Goal: Find specific page/section: Find specific page/section

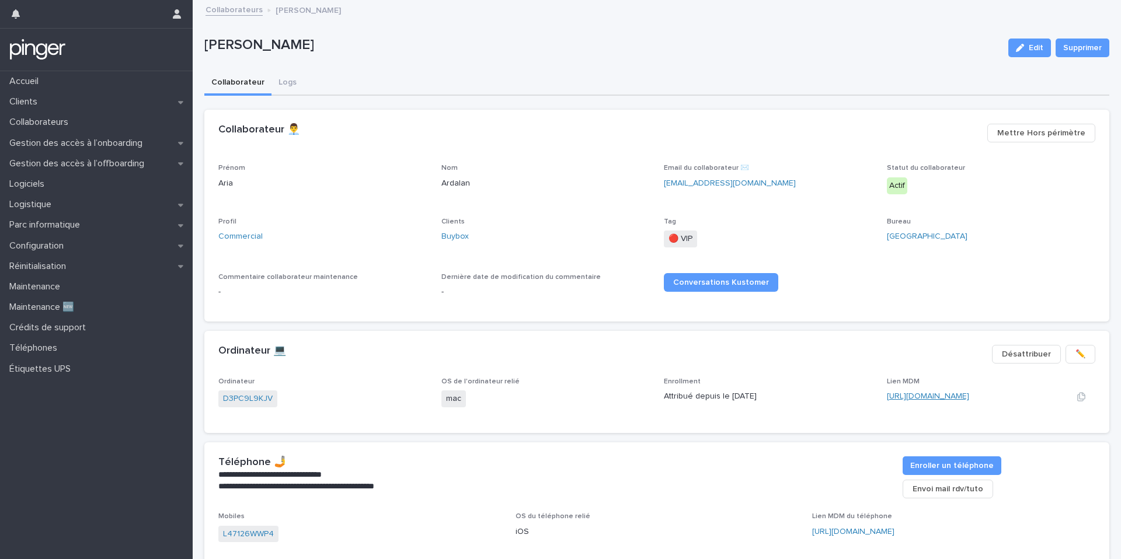
click at [906, 397] on link "https://app.addigy.com/devices/f579fc83-a8d0-4112-a524-a7ba4924d8bc" at bounding box center [928, 396] width 82 height 8
click at [251, 403] on link "D3PC9L9KJV" at bounding box center [248, 399] width 50 height 12
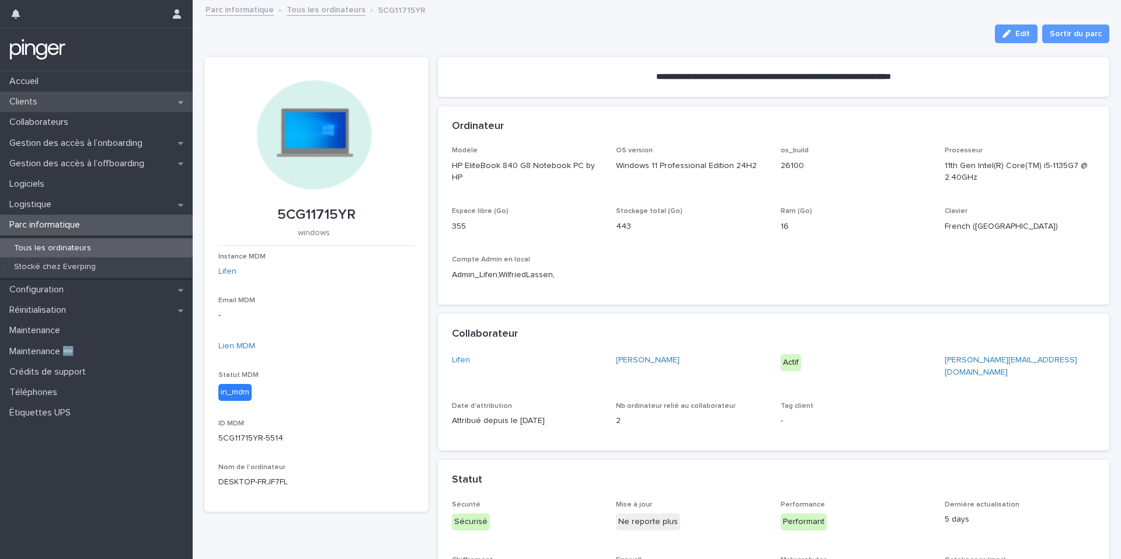
click at [52, 107] on div "Clients" at bounding box center [96, 102] width 193 height 20
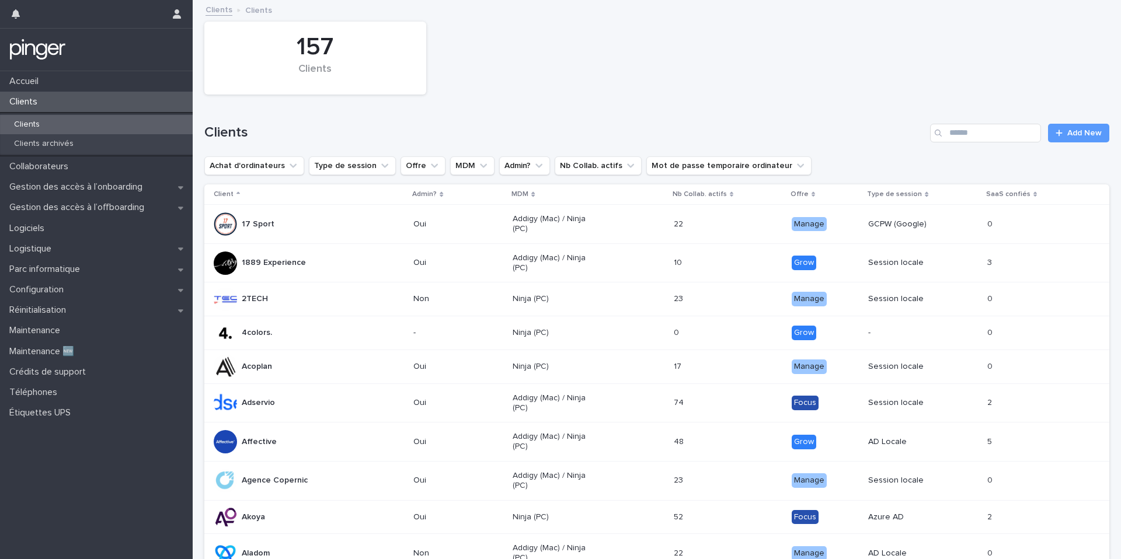
click at [1032, 123] on div "Clients Add New" at bounding box center [656, 128] width 905 height 56
click at [1030, 128] on input "Search" at bounding box center [985, 133] width 111 height 19
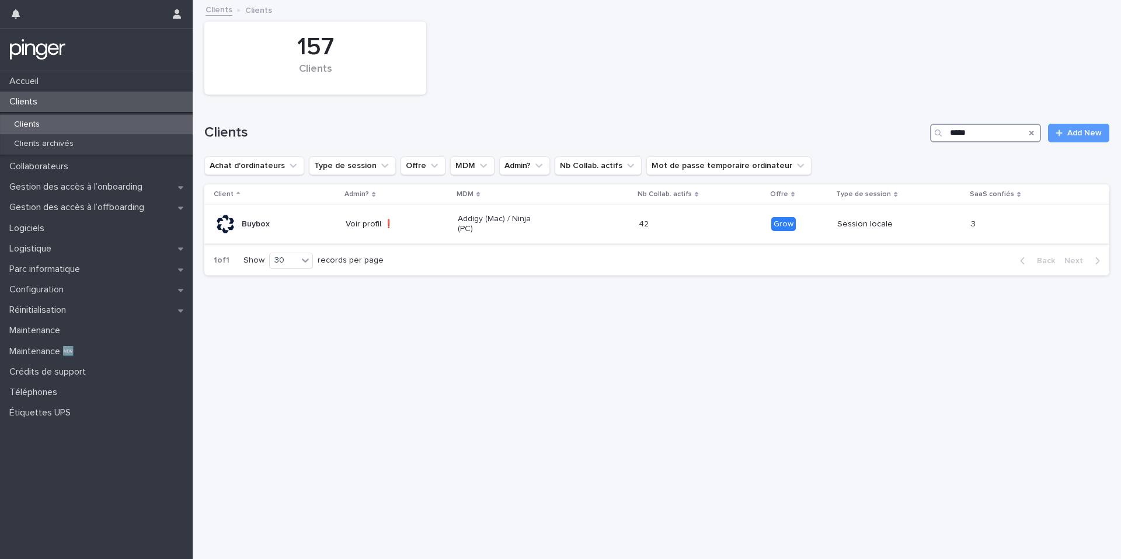
type input "*****"
click at [388, 213] on td "Voir profil ❗" at bounding box center [397, 224] width 112 height 39
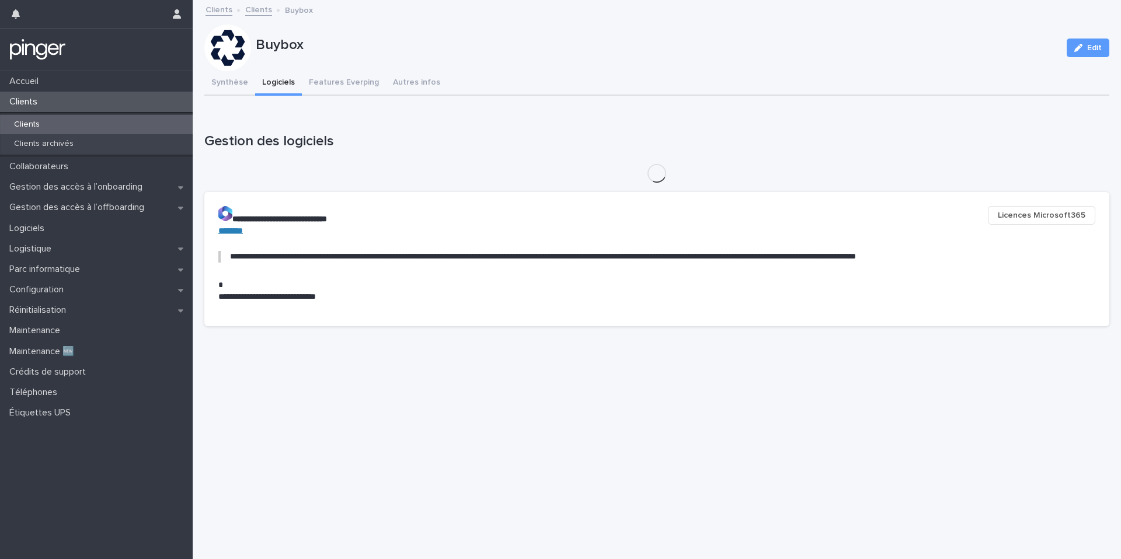
click at [286, 79] on button "Logiciels" at bounding box center [278, 83] width 47 height 25
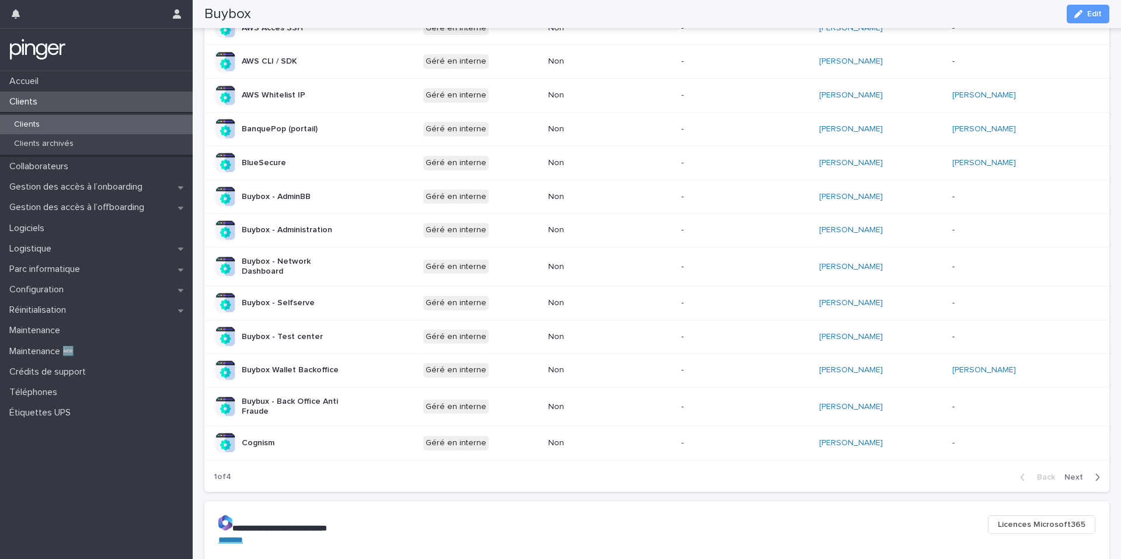
scroll to position [588, 0]
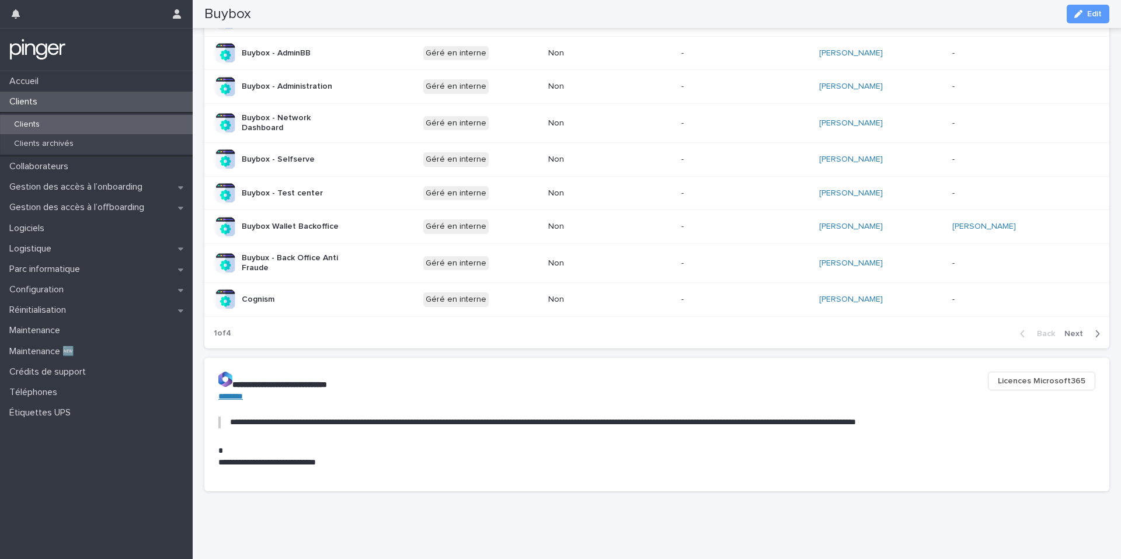
click at [1065, 342] on div "Back Next" at bounding box center [1060, 333] width 99 height 29
click at [1068, 340] on div "Back Next" at bounding box center [1060, 333] width 99 height 29
click at [1070, 333] on span "Next" at bounding box center [1078, 334] width 26 height 8
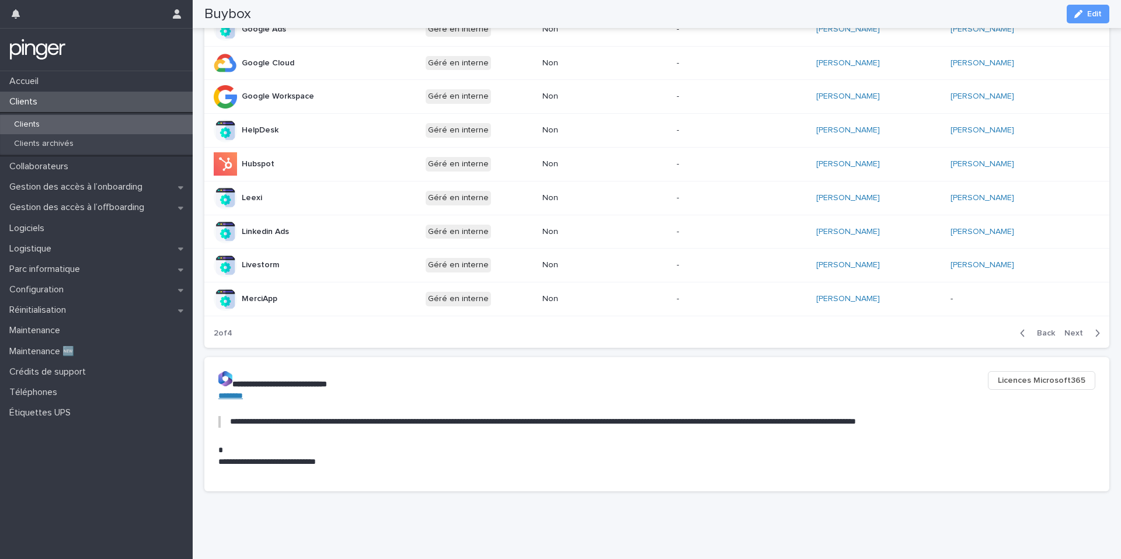
scroll to position [578, 0]
click at [1069, 332] on span "Next" at bounding box center [1078, 333] width 26 height 8
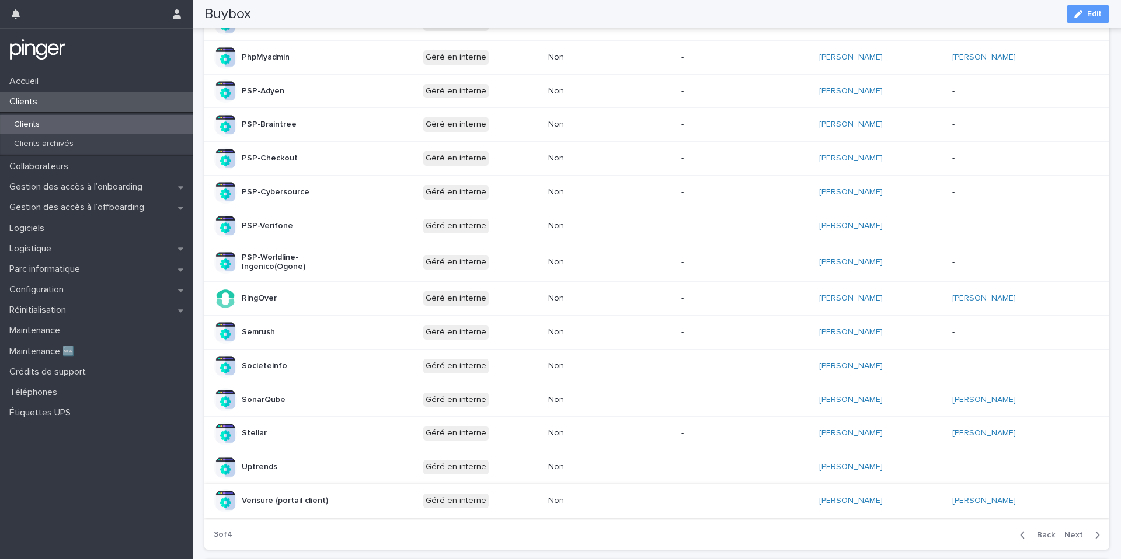
scroll to position [416, 0]
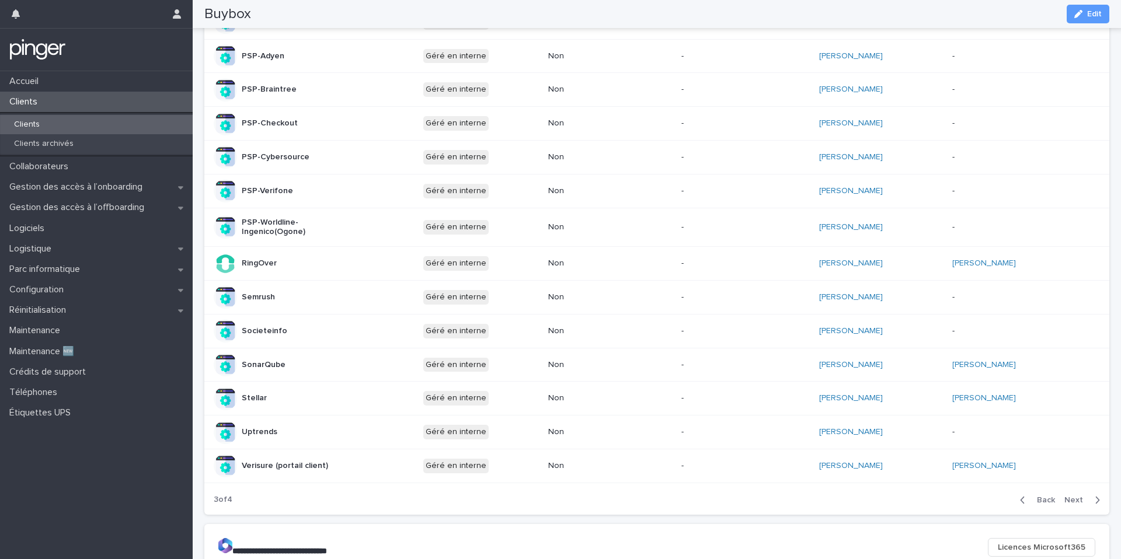
click at [1052, 504] on div "Back Next" at bounding box center [1060, 500] width 99 height 29
click at [1051, 497] on span "Back" at bounding box center [1042, 500] width 25 height 8
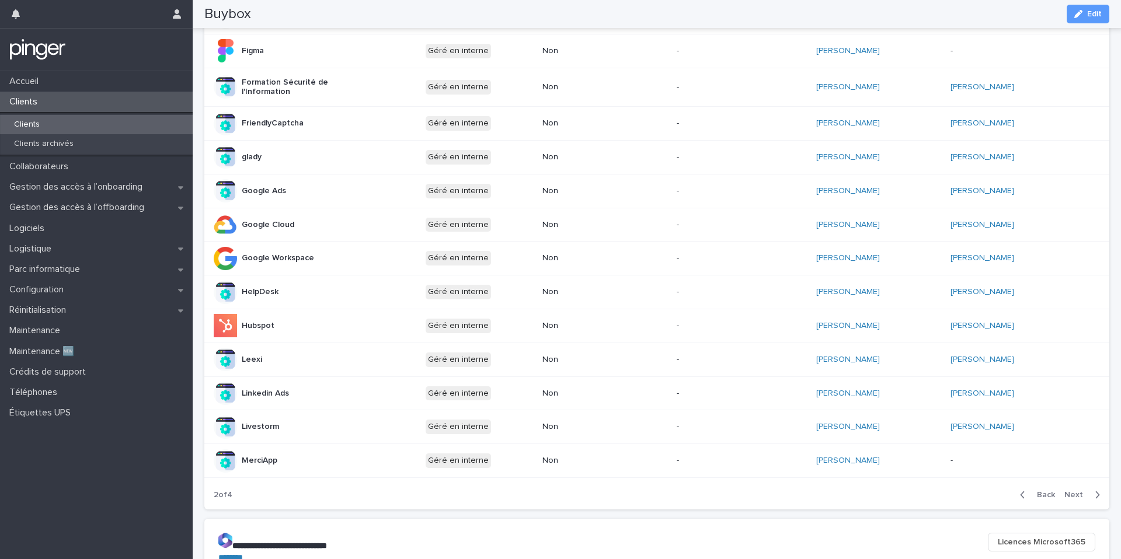
click at [1051, 497] on span "Back" at bounding box center [1042, 495] width 25 height 8
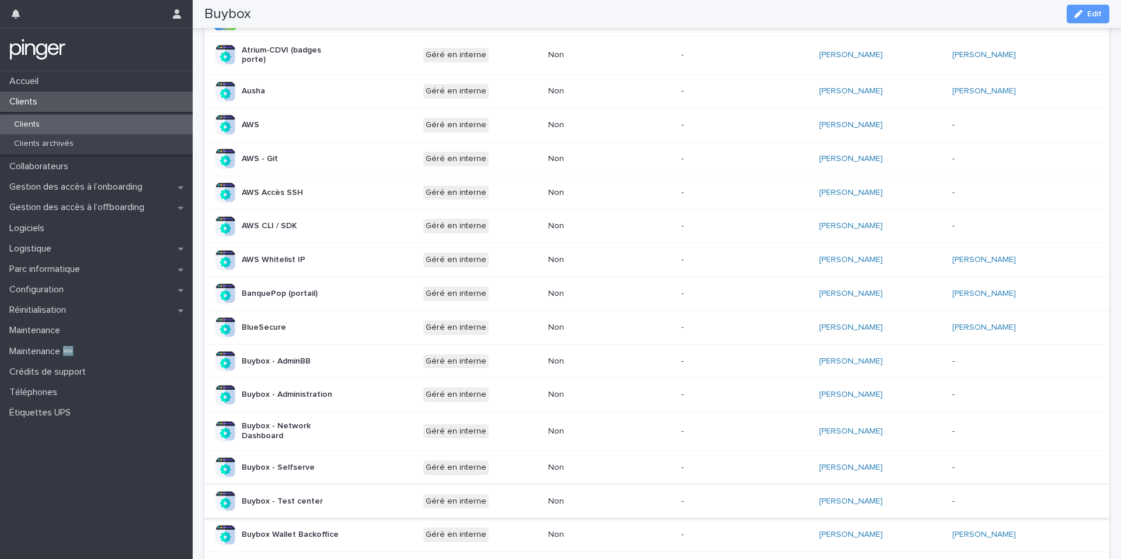
scroll to position [0, 0]
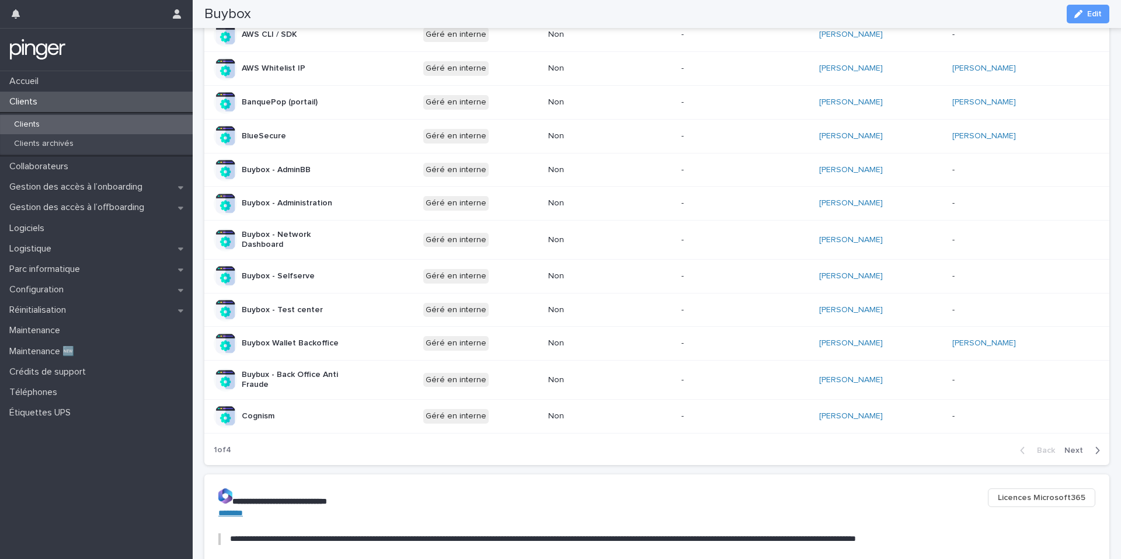
click at [1081, 455] on button "Next" at bounding box center [1085, 451] width 50 height 11
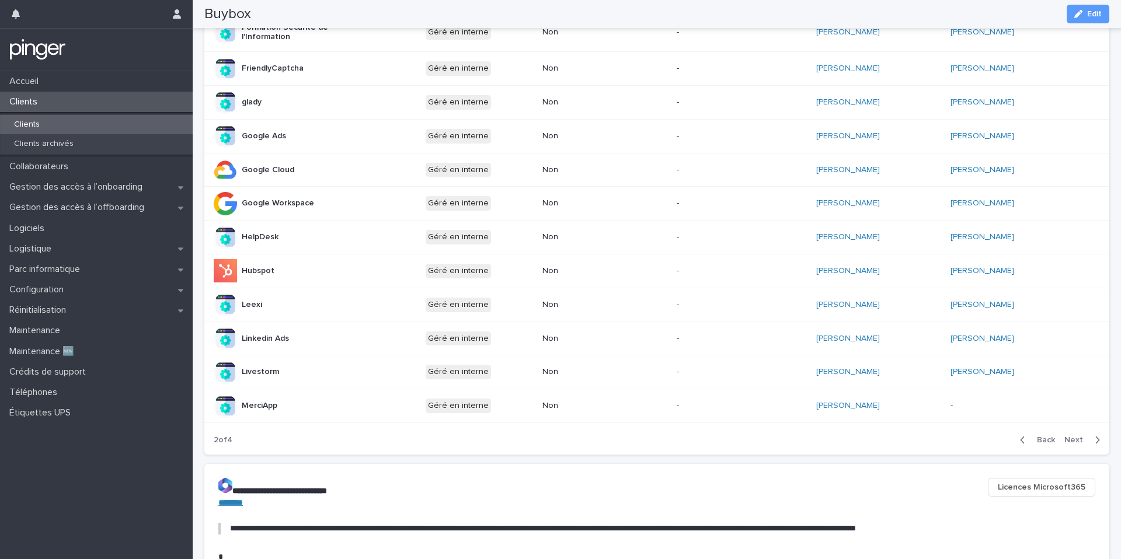
scroll to position [466, 0]
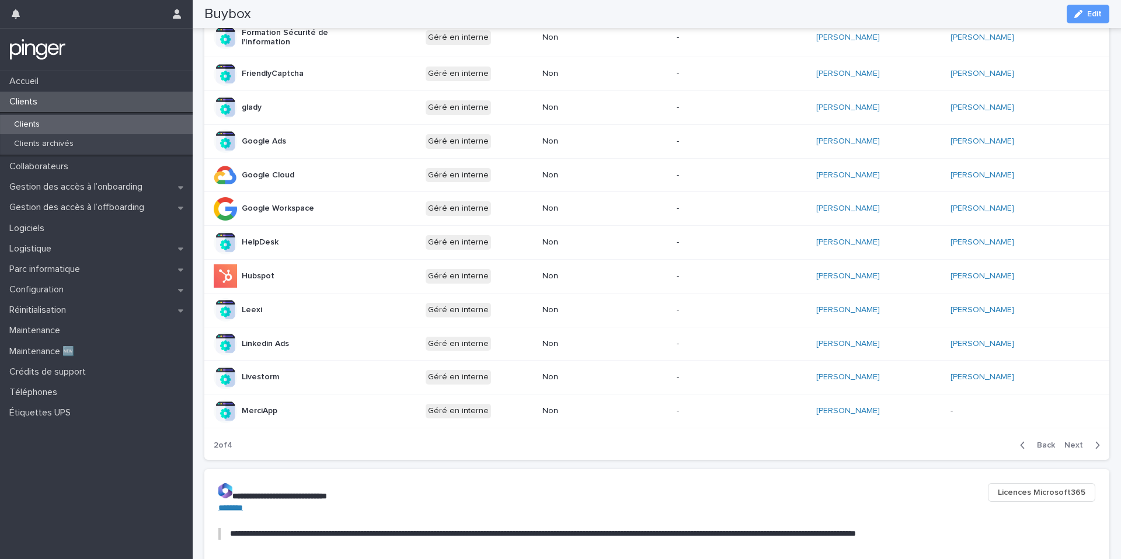
click at [1081, 455] on div "Back Next" at bounding box center [1060, 445] width 99 height 29
click at [1081, 449] on span "Next" at bounding box center [1078, 445] width 26 height 8
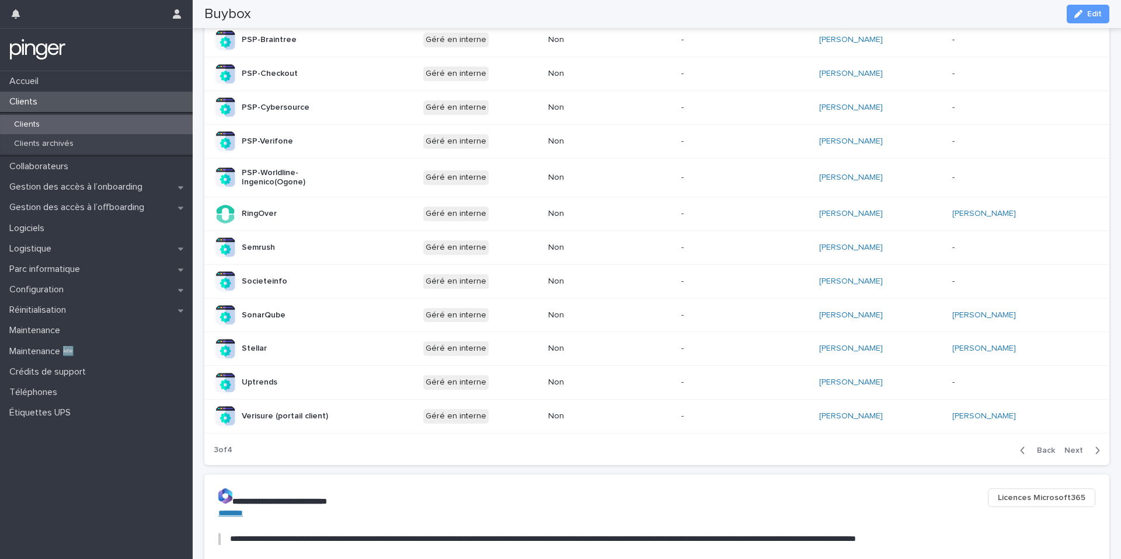
click at [1081, 449] on span "Next" at bounding box center [1078, 451] width 26 height 8
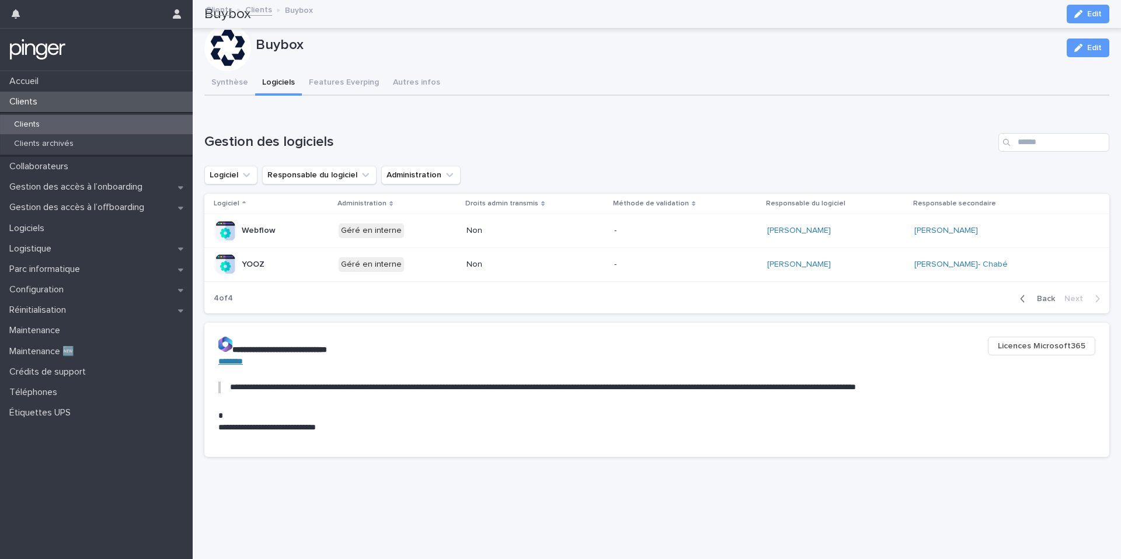
scroll to position [0, 0]
click at [1046, 305] on div "Back Next" at bounding box center [1060, 298] width 99 height 29
click at [1046, 301] on span "Back" at bounding box center [1042, 299] width 25 height 8
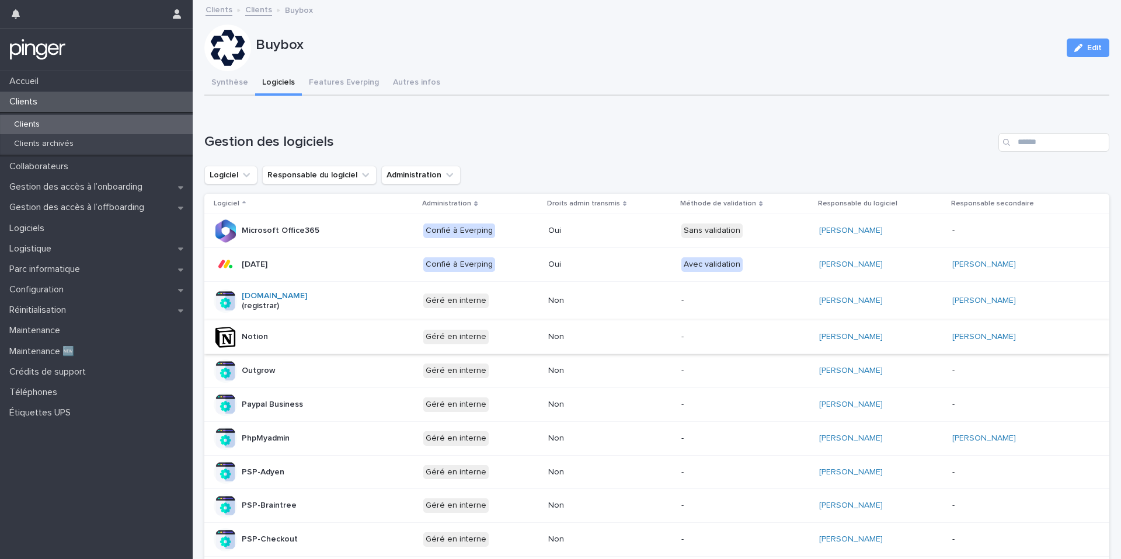
scroll to position [578, 0]
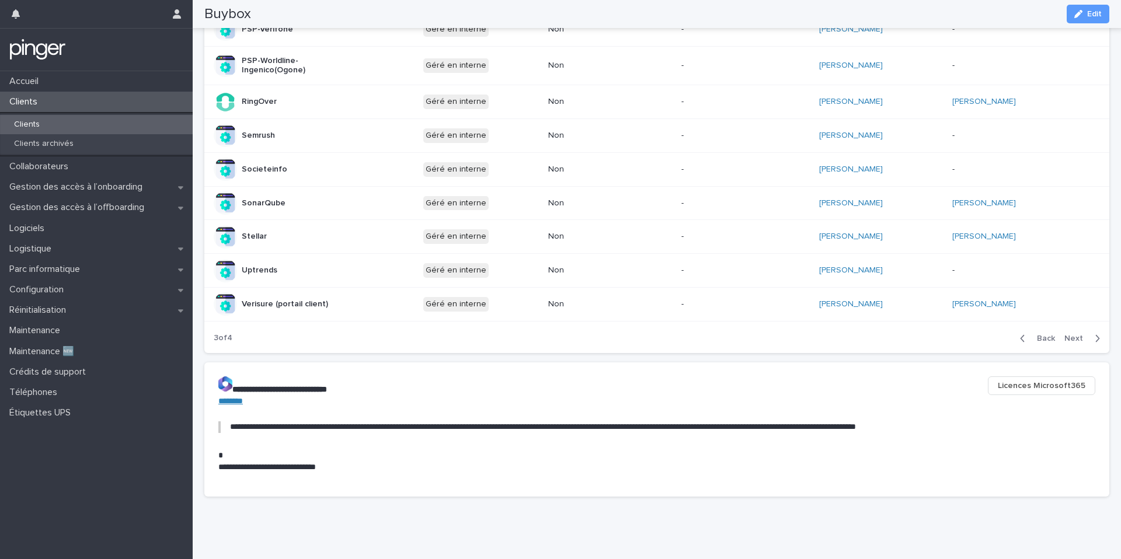
click at [1046, 335] on span "Back" at bounding box center [1042, 339] width 25 height 8
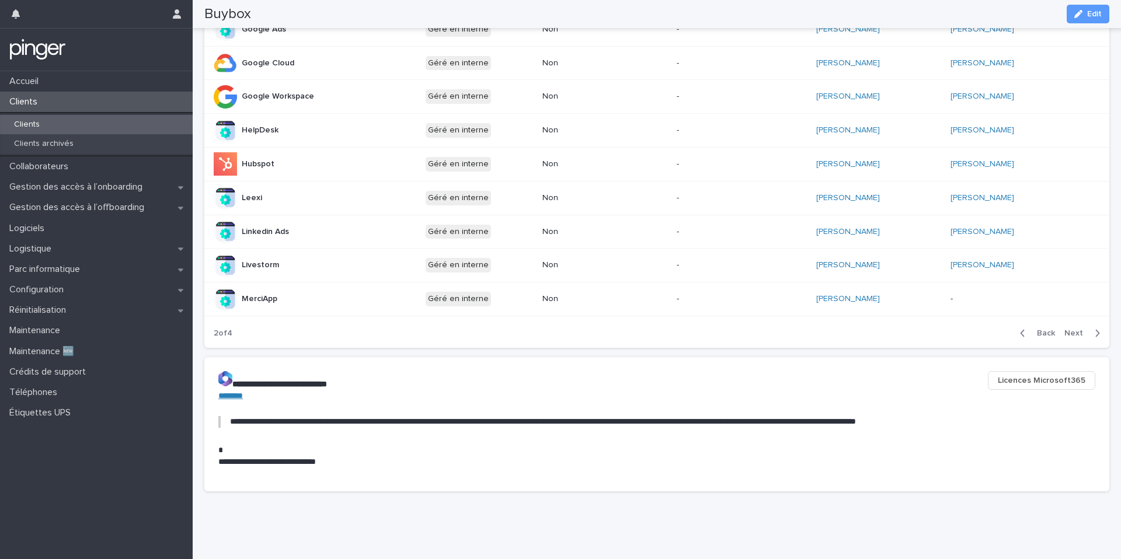
click at [1043, 333] on span "Back" at bounding box center [1042, 333] width 25 height 8
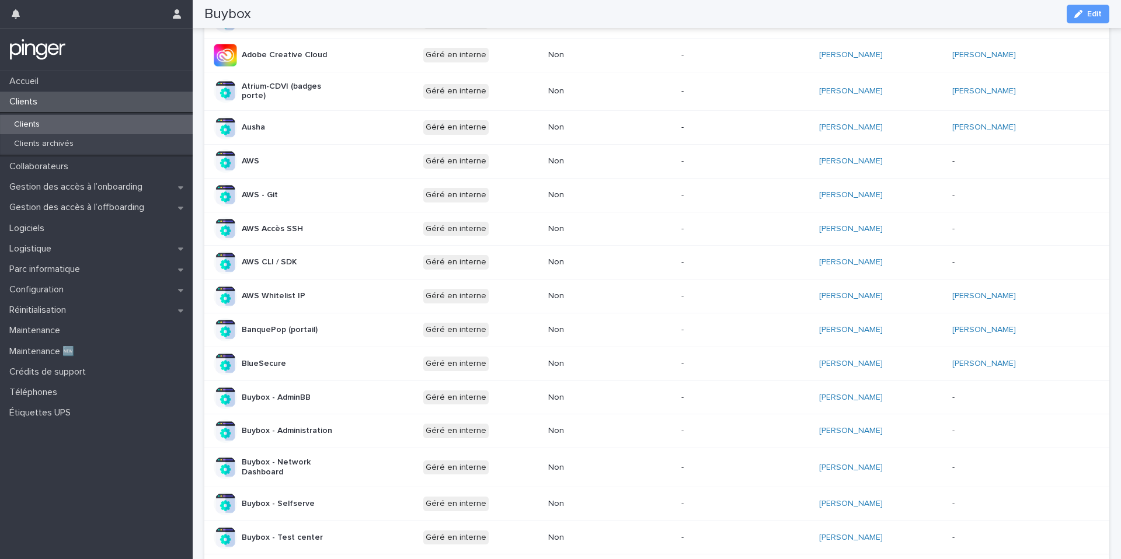
scroll to position [0, 0]
